Goal: Task Accomplishment & Management: Manage account settings

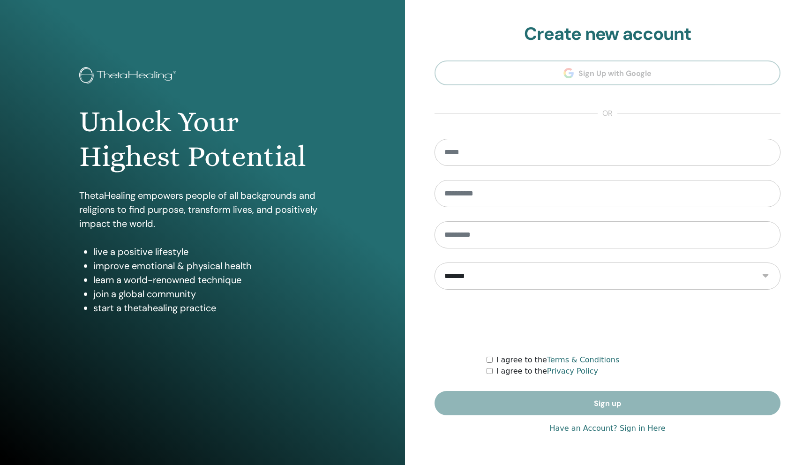
type input "**********"
click at [578, 430] on link "Have an Account? Sign in Here" at bounding box center [608, 428] width 116 height 11
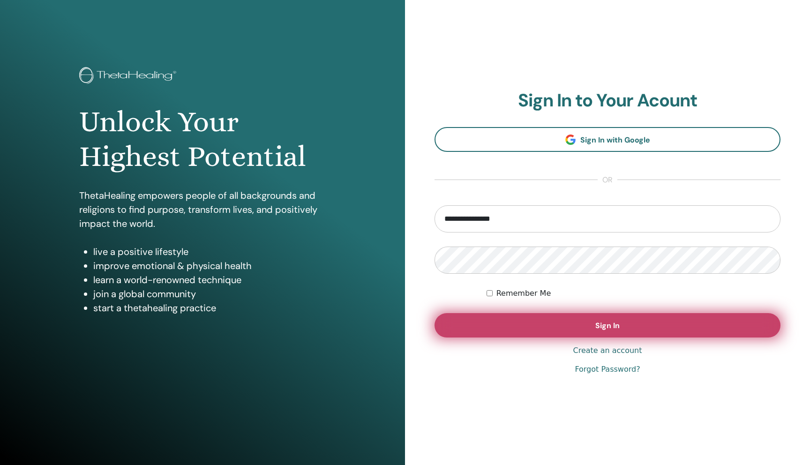
click at [543, 316] on button "Sign In" at bounding box center [608, 325] width 346 height 24
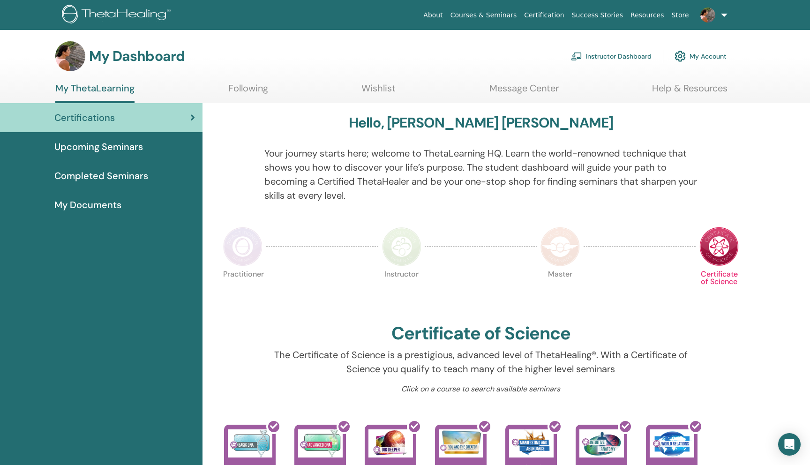
click at [586, 61] on link "Instructor Dashboard" at bounding box center [611, 56] width 81 height 21
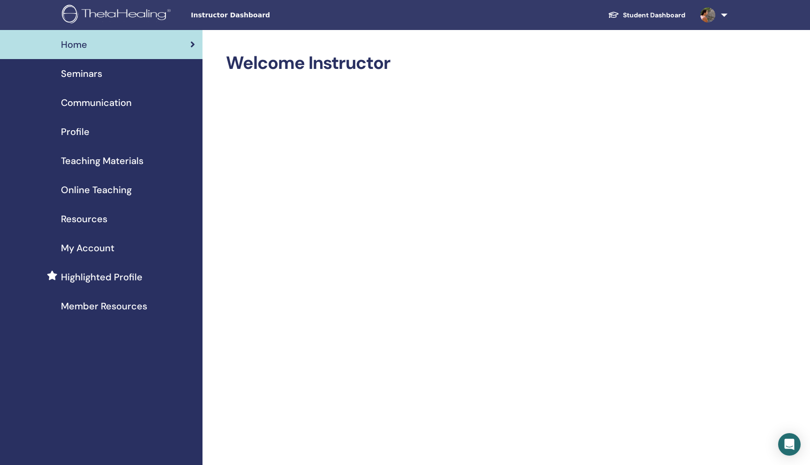
click at [142, 63] on link "Seminars" at bounding box center [101, 73] width 203 height 29
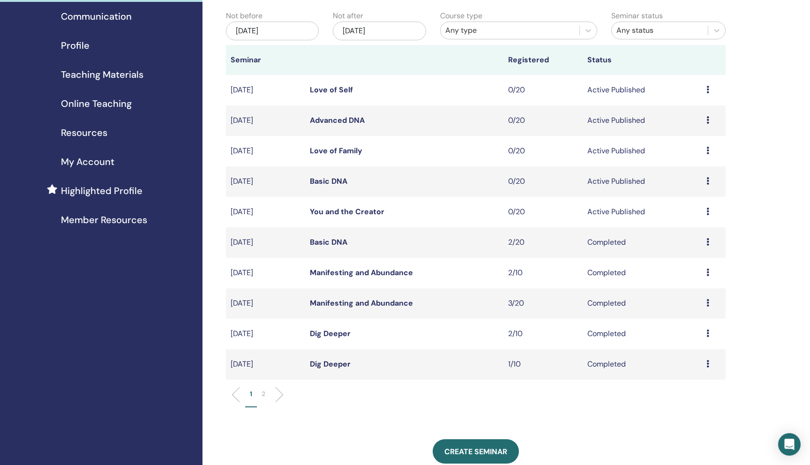
scroll to position [94, 0]
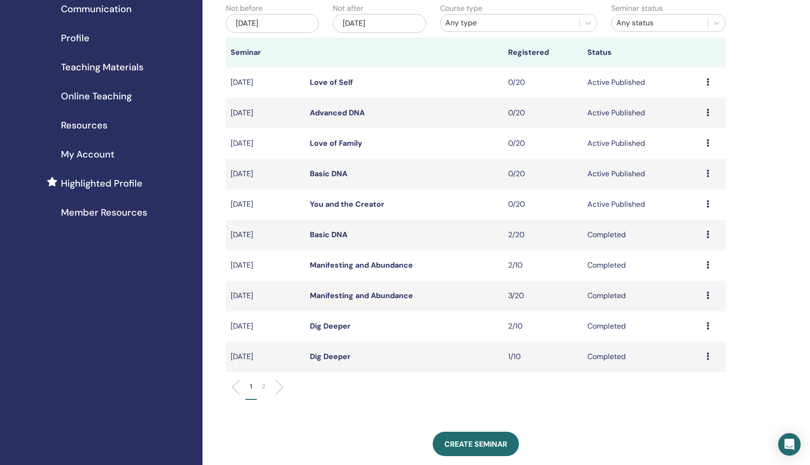
click at [710, 204] on icon at bounding box center [708, 204] width 3 height 8
click at [691, 253] on p "Cancel" at bounding box center [692, 253] width 36 height 11
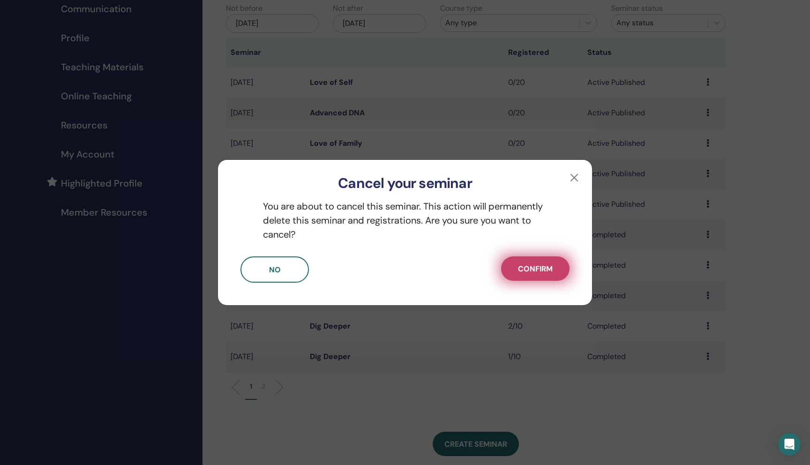
click at [536, 267] on span "Confirm" at bounding box center [535, 269] width 35 height 10
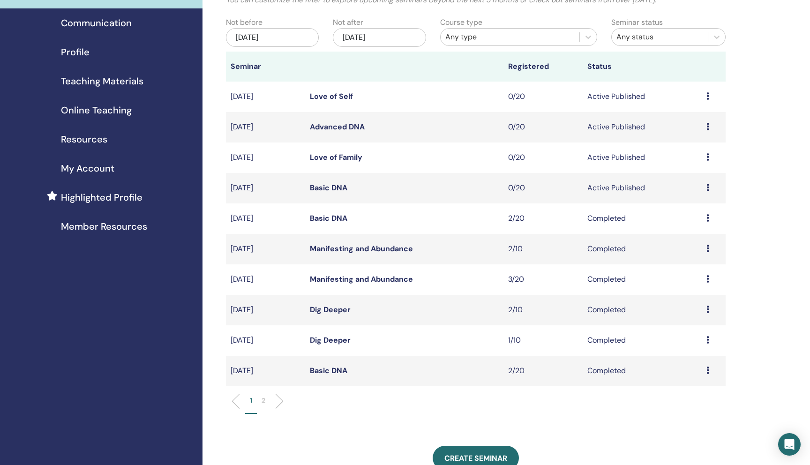
scroll to position [79, 0]
